Goal: Transaction & Acquisition: Purchase product/service

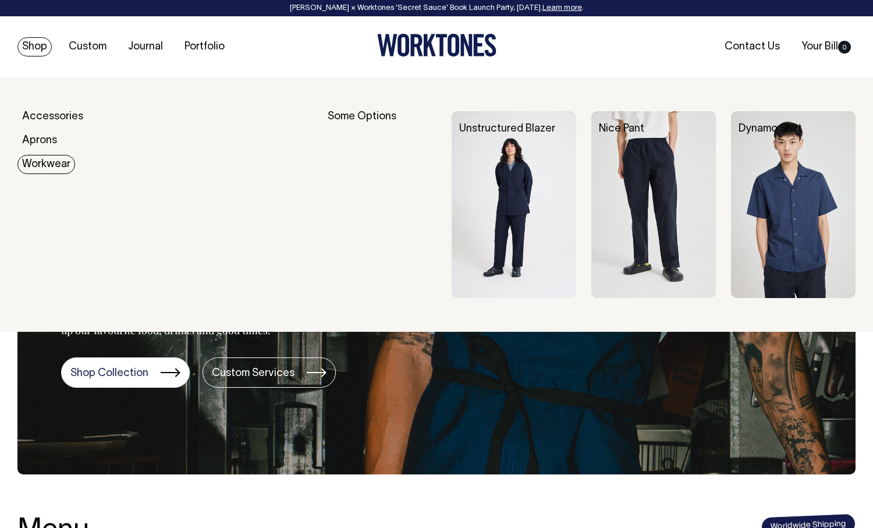
click at [52, 155] on link "Workwear" at bounding box center [46, 164] width 58 height 19
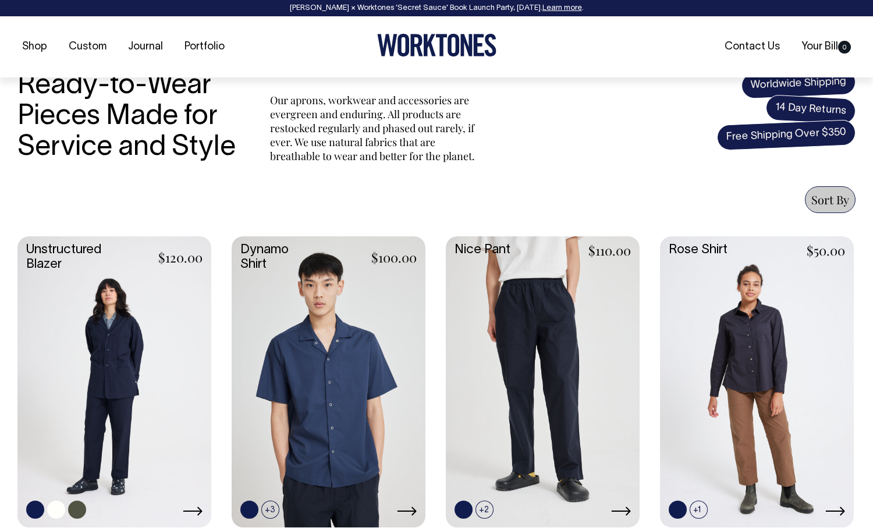
scroll to position [344, 0]
click at [144, 366] on link at bounding box center [114, 380] width 194 height 289
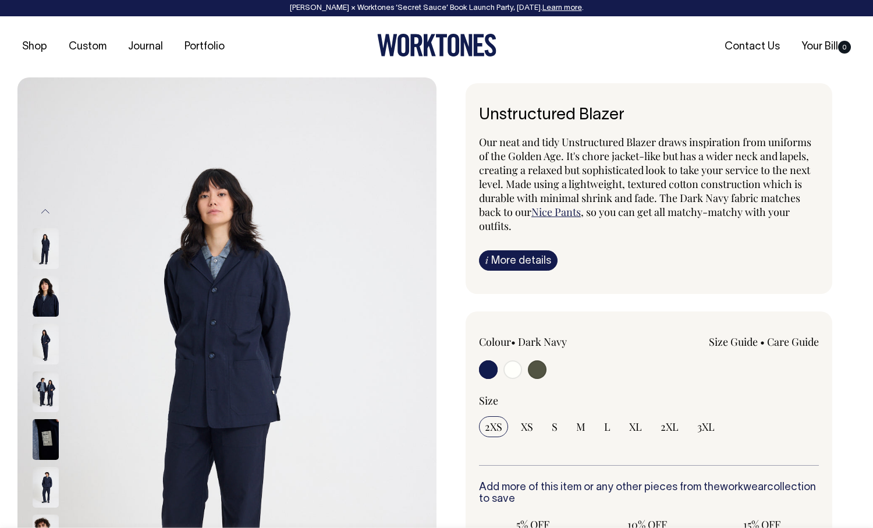
click at [39, 291] on img at bounding box center [46, 296] width 26 height 41
